Goal: Task Accomplishment & Management: Use online tool/utility

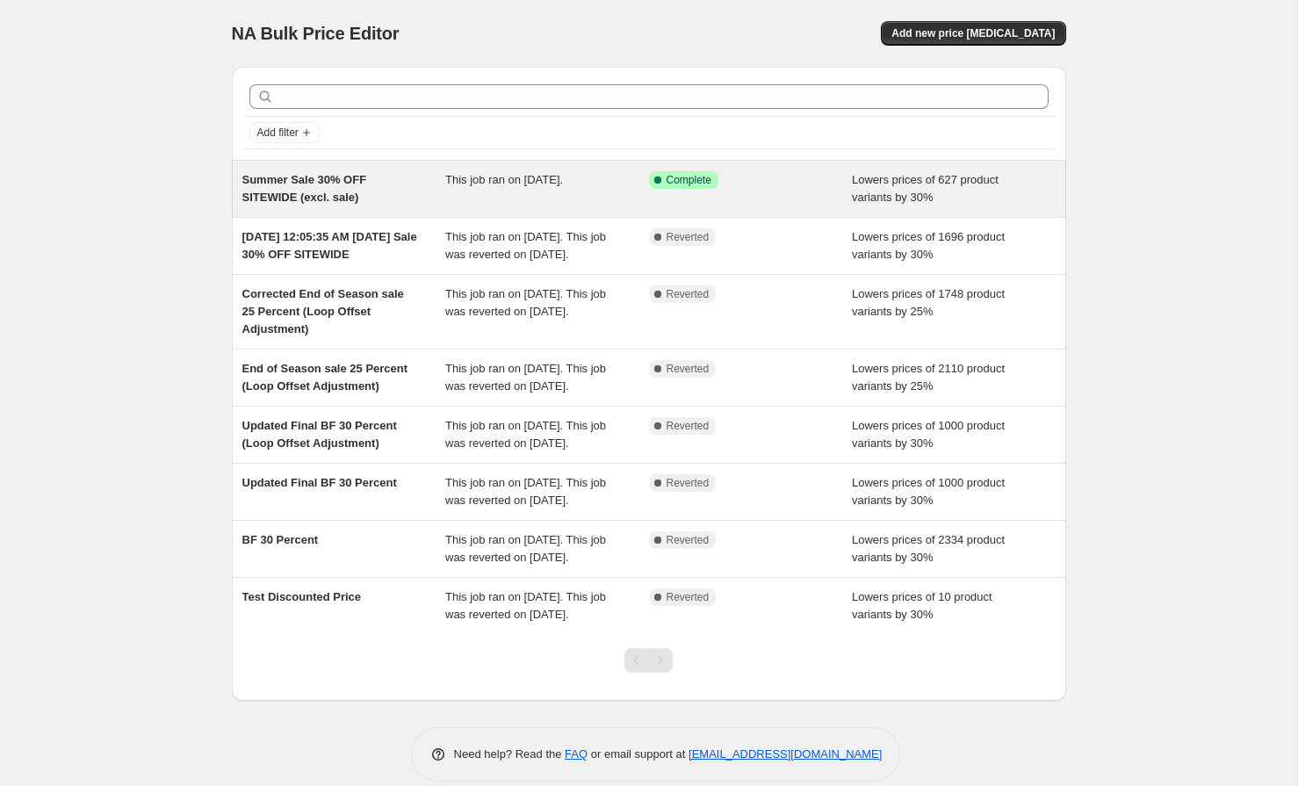
click at [336, 190] on div "Summer Sale 30% OFF SITEWIDE (excl. sale)" at bounding box center [344, 188] width 204 height 35
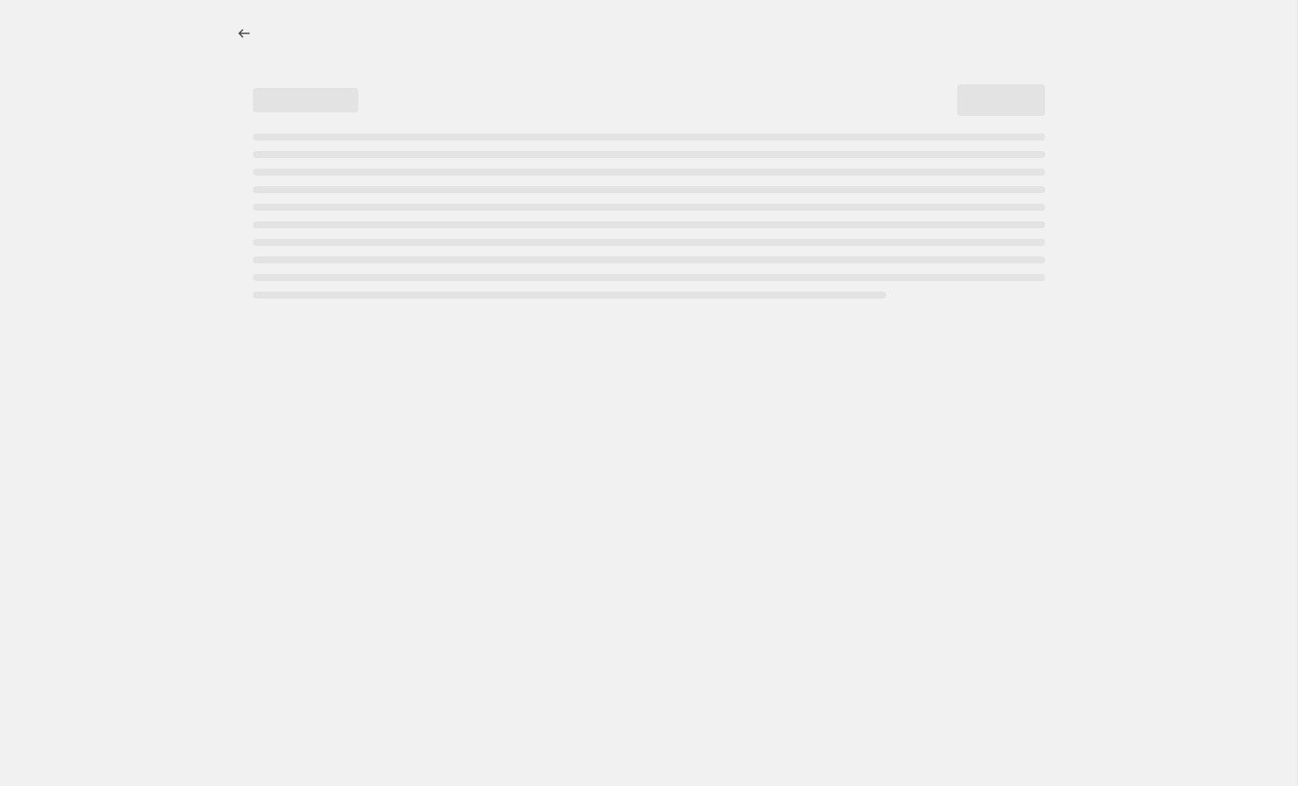
select select "percentage"
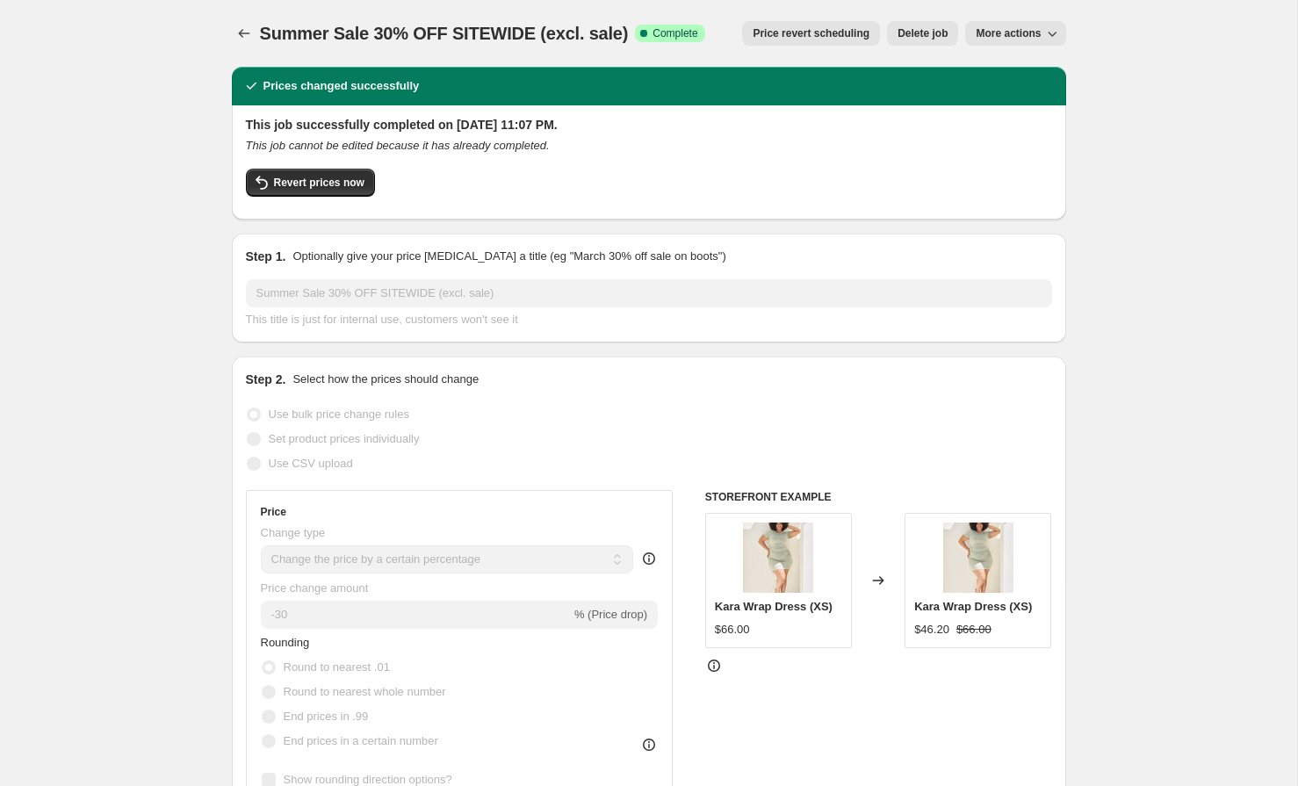
click at [1016, 36] on span "More actions" at bounding box center [1008, 33] width 65 height 14
